Goal: Find specific page/section: Find specific page/section

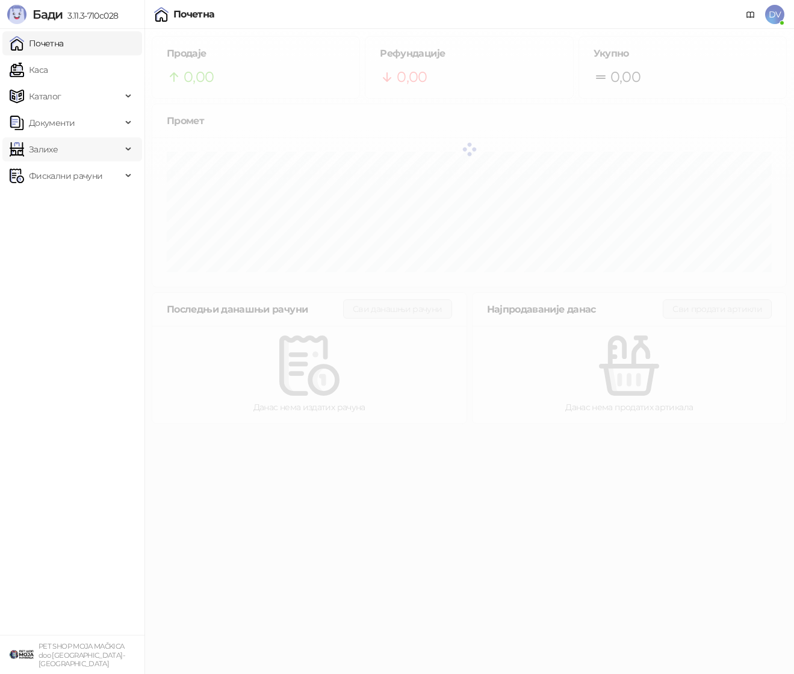
click at [117, 142] on span "Залихе" at bounding box center [66, 149] width 112 height 24
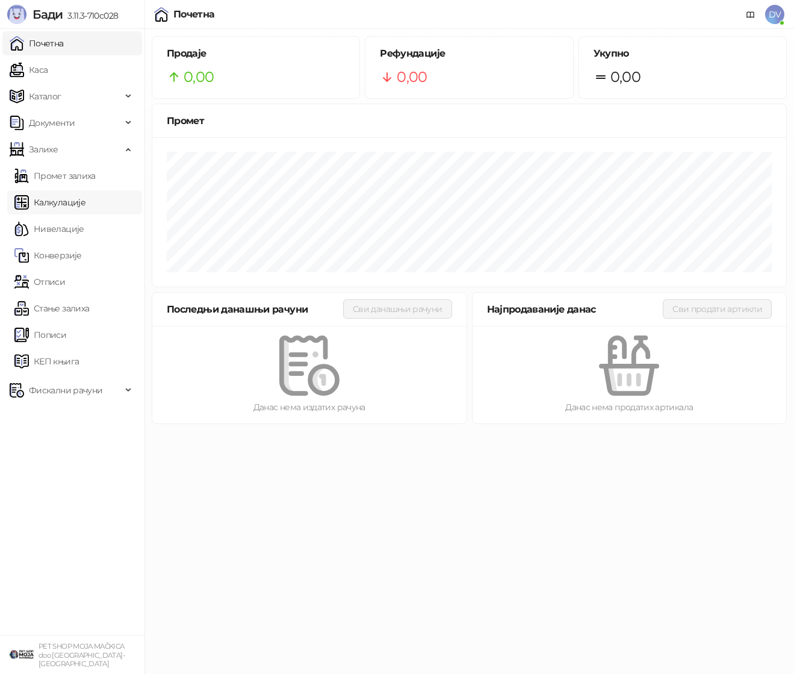
click at [86, 200] on link "Калкулације" at bounding box center [49, 202] width 71 height 24
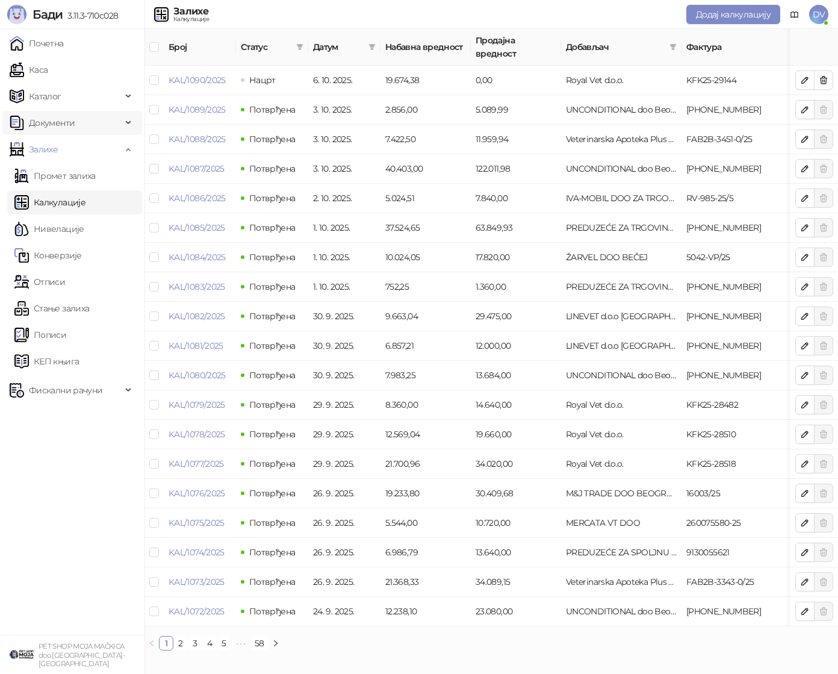
click at [105, 125] on span "Документи" at bounding box center [66, 123] width 112 height 24
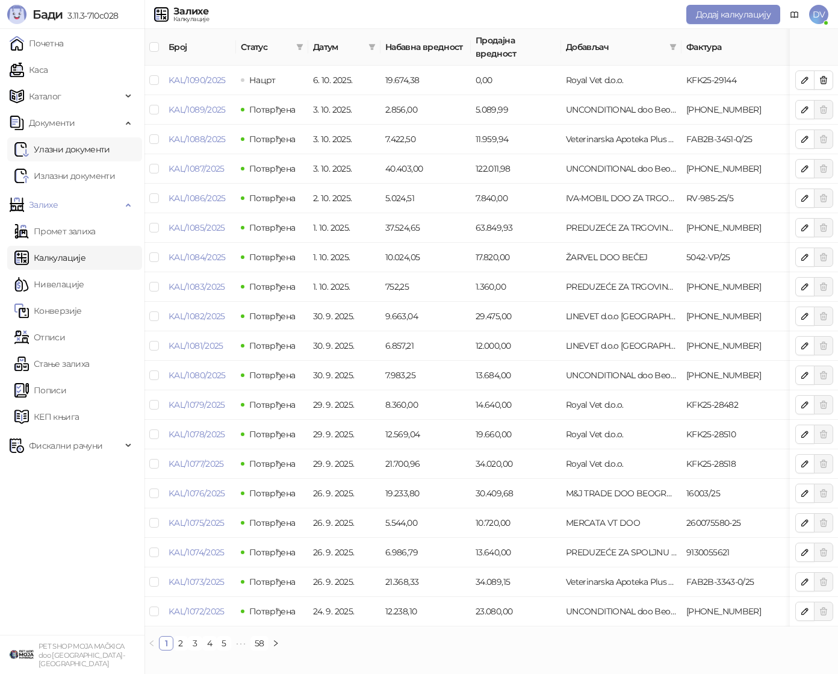
click at [92, 151] on link "Улазни документи" at bounding box center [62, 149] width 96 height 24
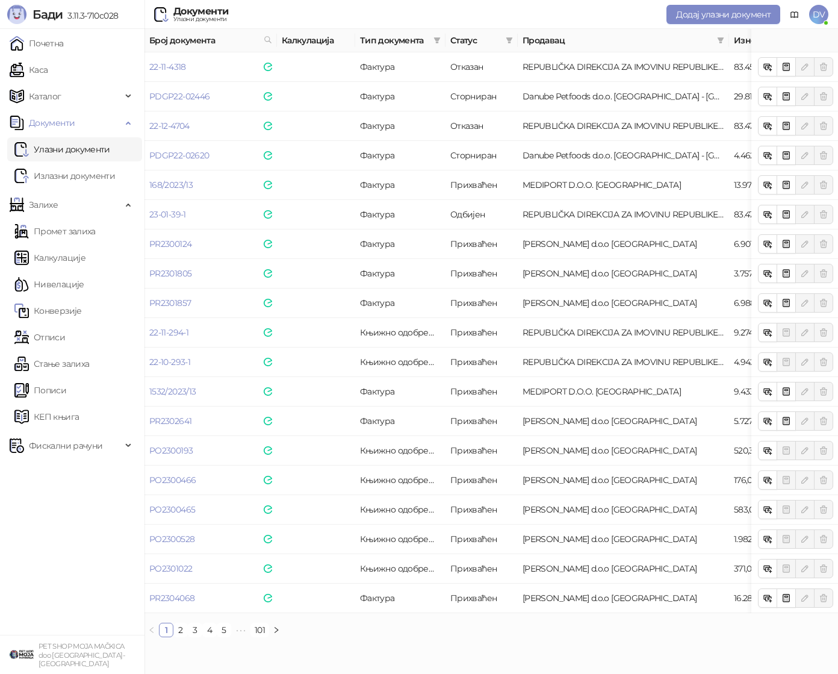
click at [315, 624] on ul "1 2 3 4 5 ••• 101" at bounding box center [492, 630] width 694 height 14
